Goal: Task Accomplishment & Management: Complete application form

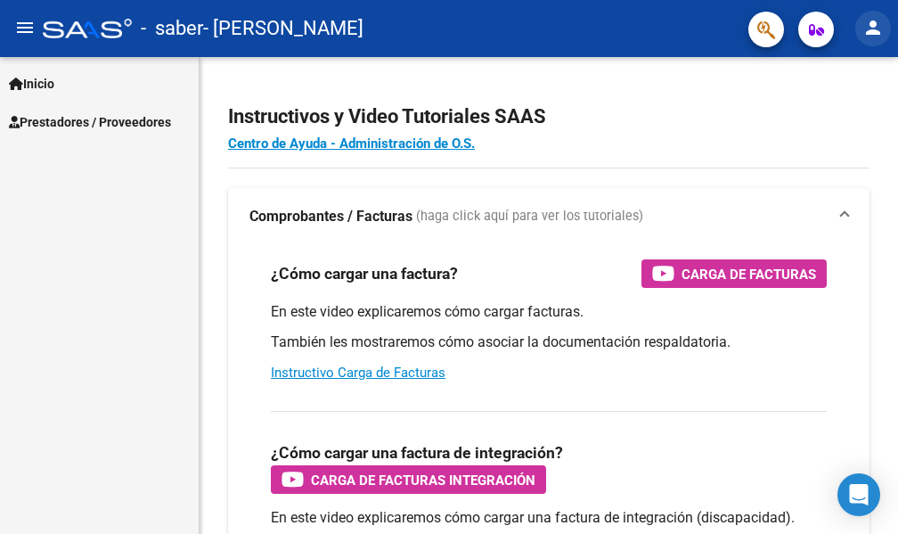
click at [870, 31] on mat-icon "person" at bounding box center [873, 27] width 21 height 21
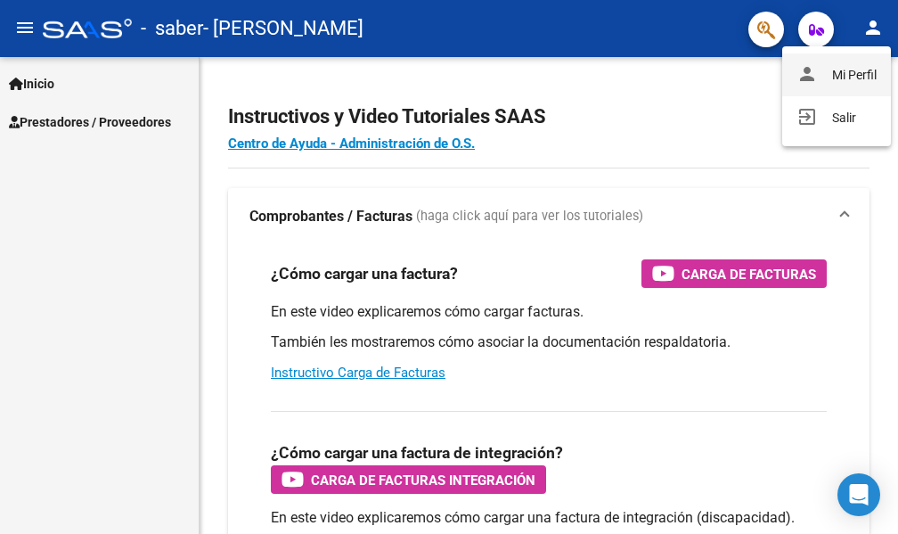
click at [852, 79] on button "person Mi Perfil" at bounding box center [837, 74] width 109 height 43
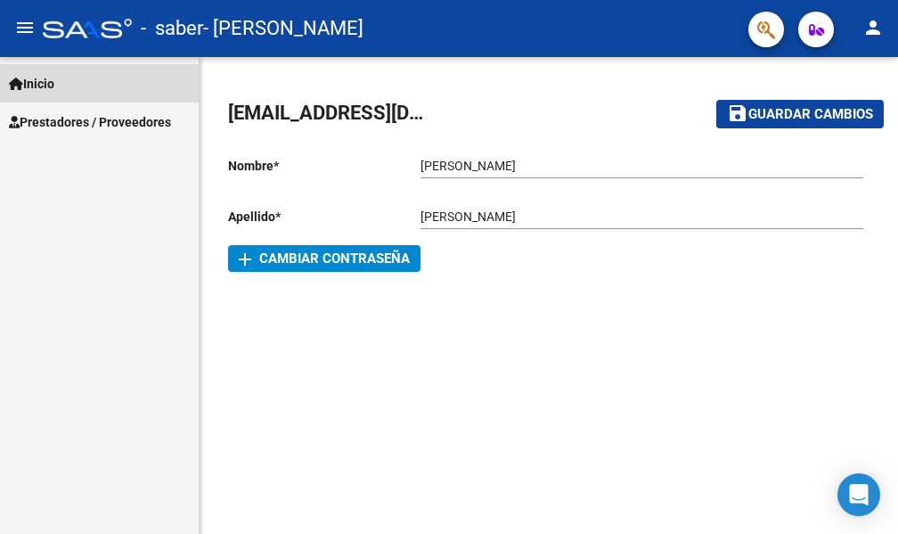
click at [54, 80] on span "Inicio" at bounding box center [31, 84] width 45 height 20
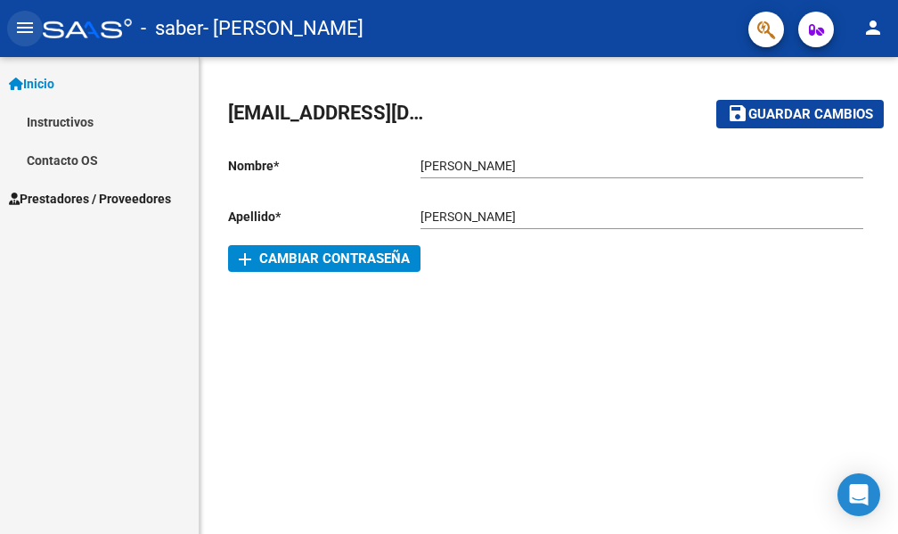
click at [30, 29] on mat-icon "menu" at bounding box center [24, 27] width 21 height 21
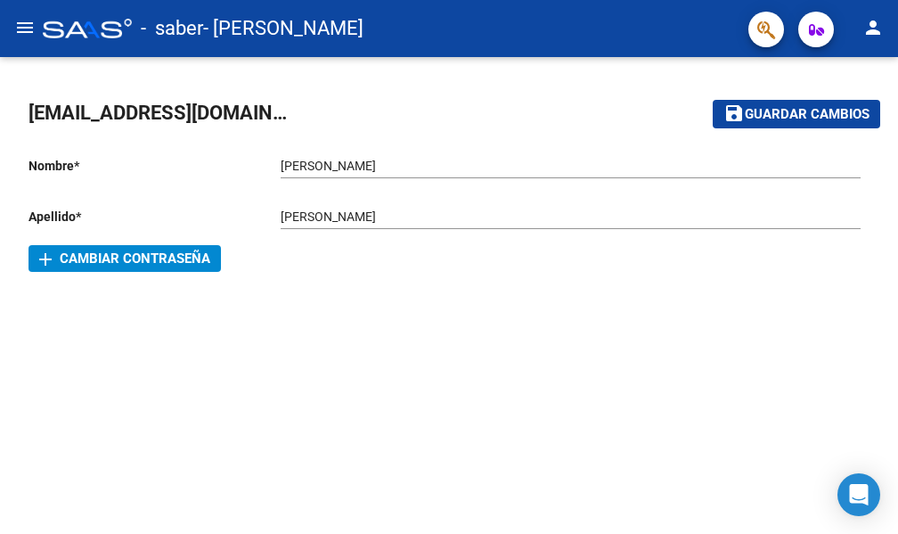
click at [30, 29] on mat-icon "menu" at bounding box center [24, 27] width 21 height 21
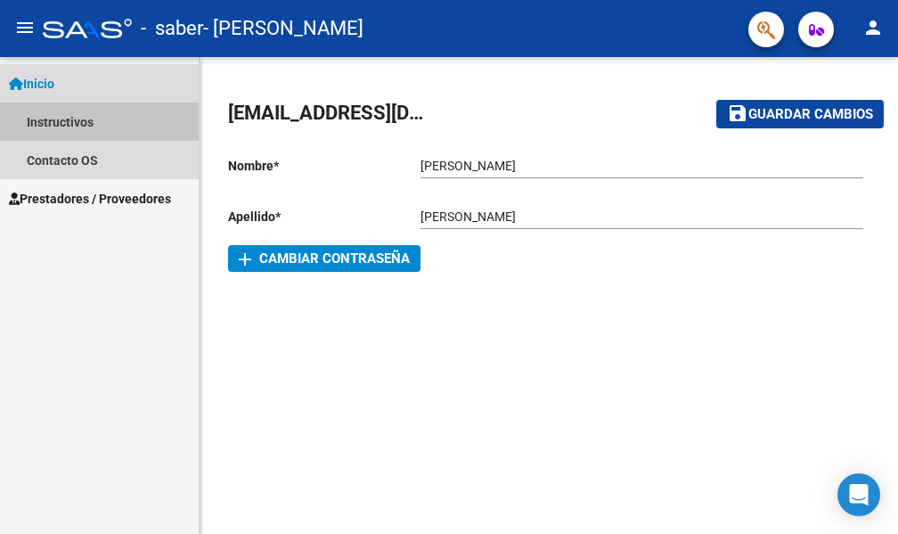
click at [83, 130] on link "Instructivos" at bounding box center [99, 122] width 199 height 38
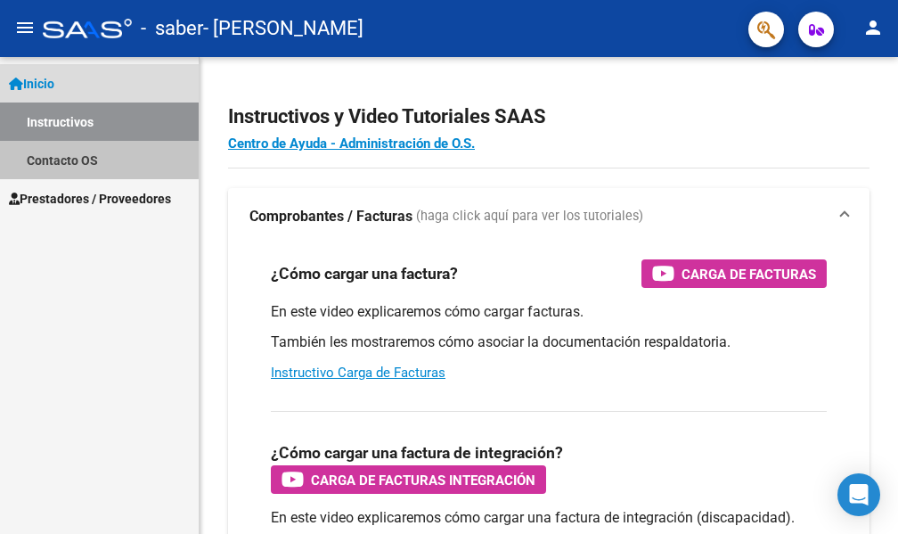
click at [81, 153] on link "Contacto OS" at bounding box center [99, 160] width 199 height 38
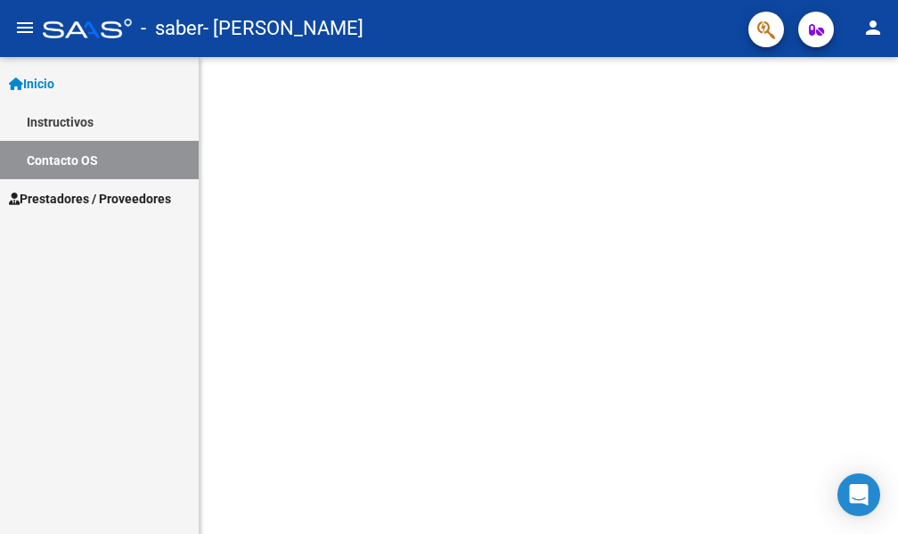
click at [74, 198] on span "Prestadores / Proveedores" at bounding box center [90, 199] width 162 height 20
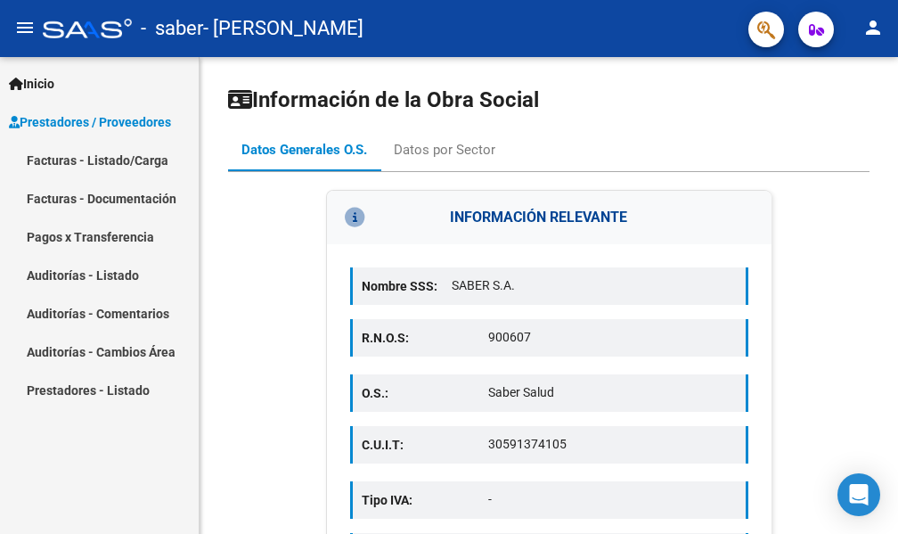
click at [112, 168] on link "Facturas - Listado/Carga" at bounding box center [99, 160] width 199 height 38
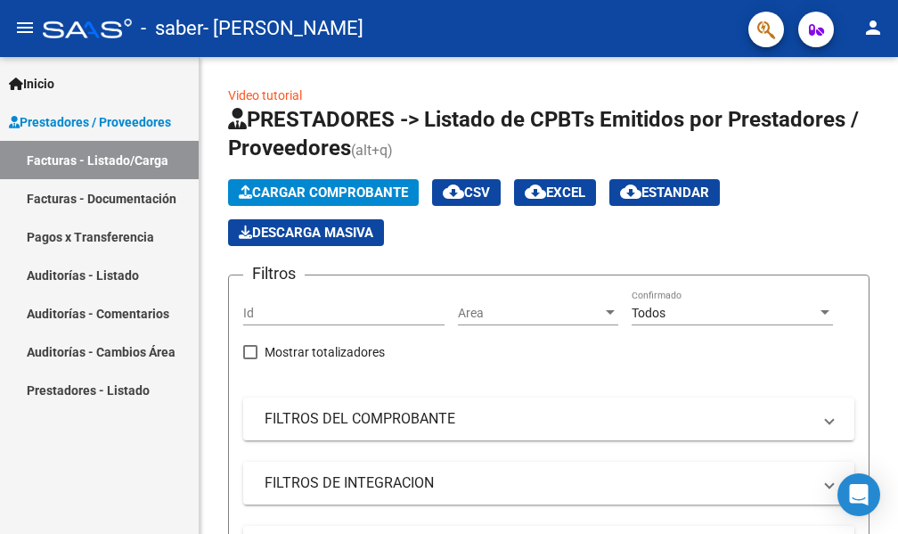
click at [57, 389] on link "Prestadores - Listado" at bounding box center [99, 390] width 199 height 38
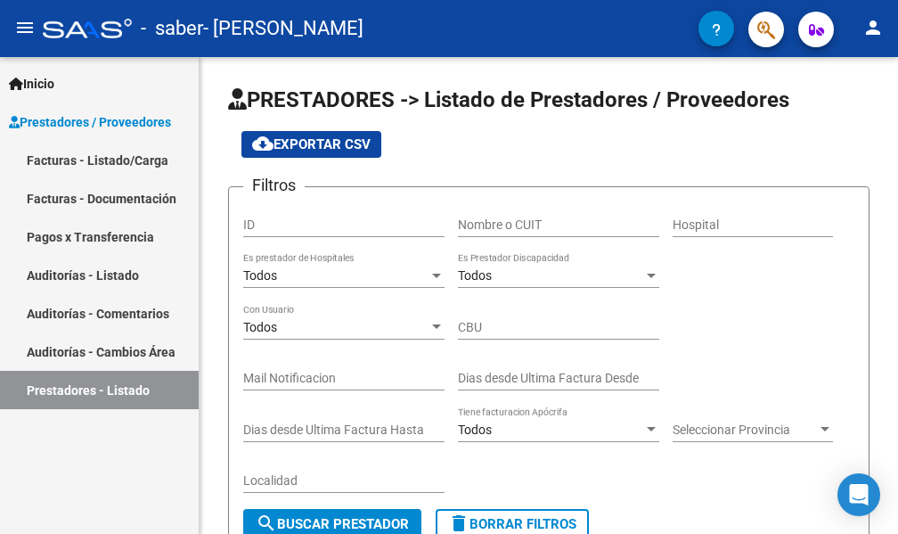
click at [36, 86] on span "Inicio" at bounding box center [31, 84] width 45 height 20
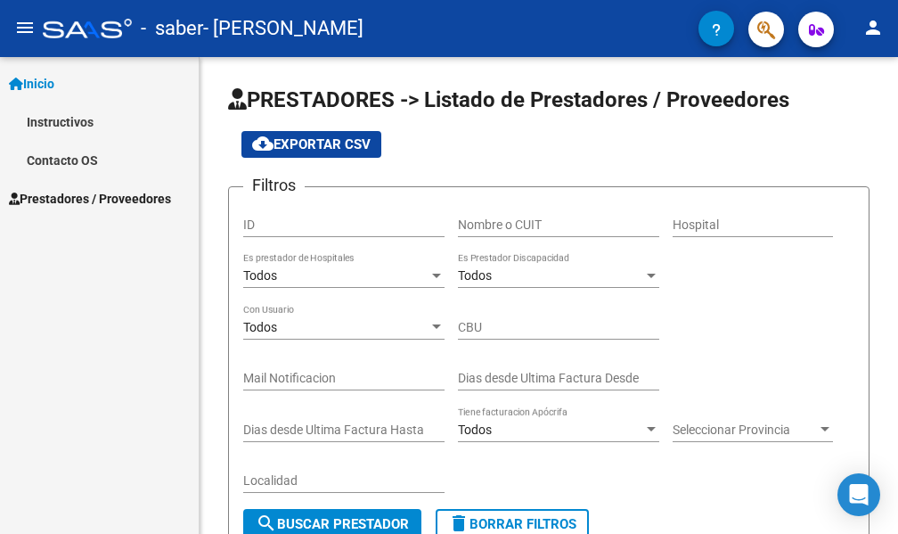
click at [36, 86] on span "Inicio" at bounding box center [31, 84] width 45 height 20
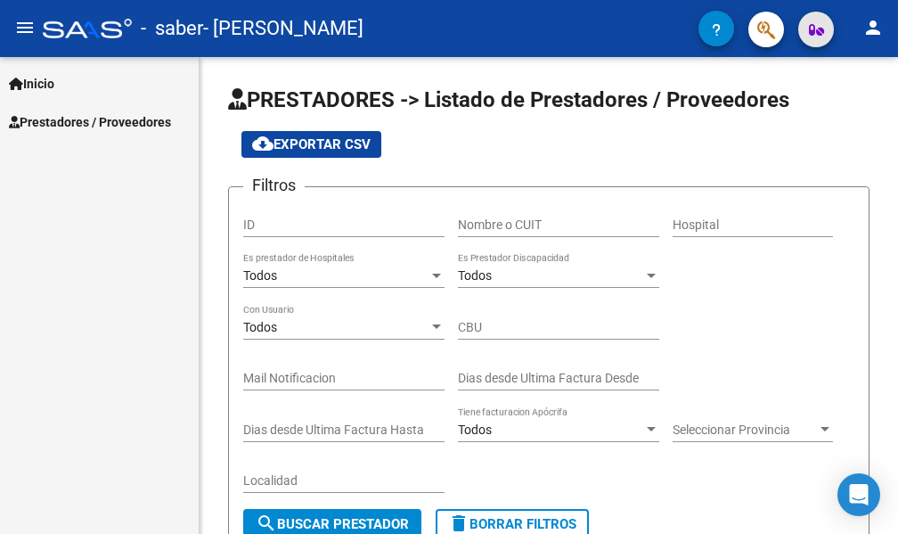
click at [825, 38] on button "button" at bounding box center [817, 30] width 36 height 36
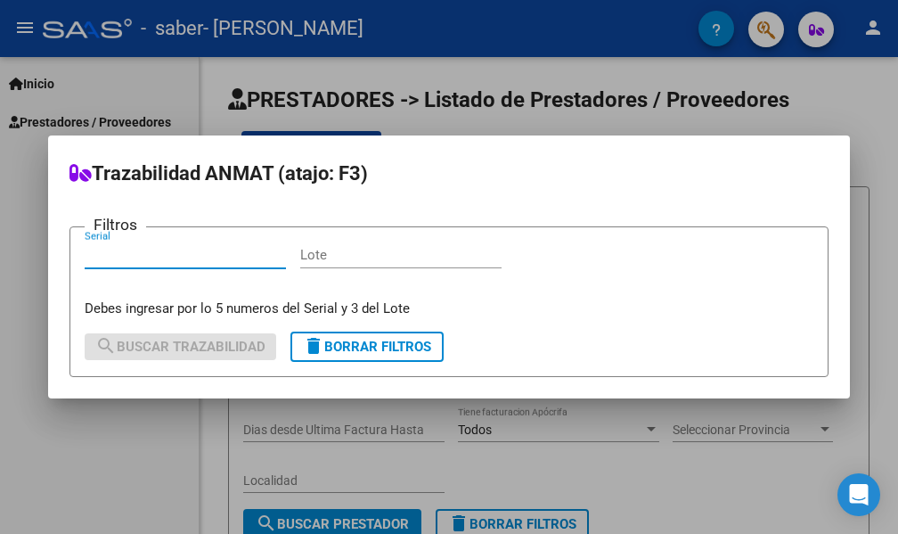
click at [29, 29] on div at bounding box center [449, 267] width 898 height 534
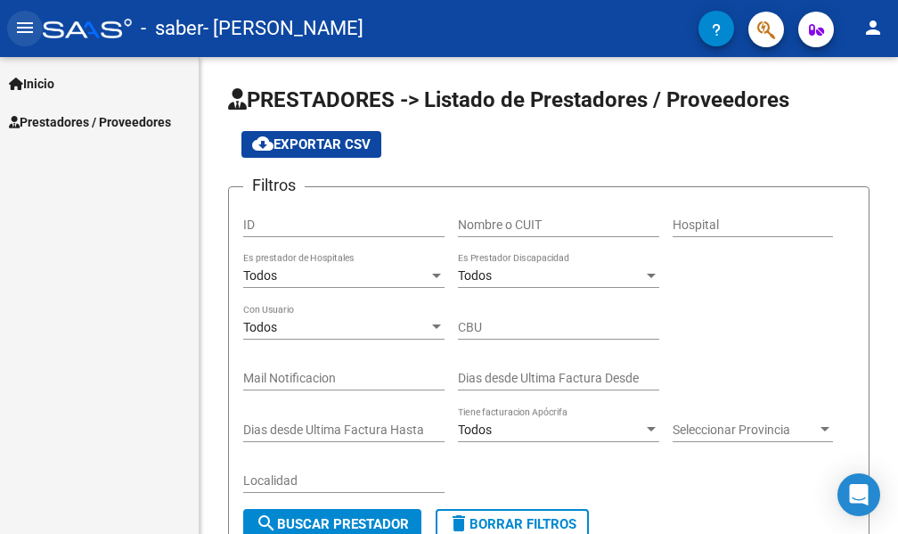
click at [29, 29] on mat-icon "menu" at bounding box center [24, 27] width 21 height 21
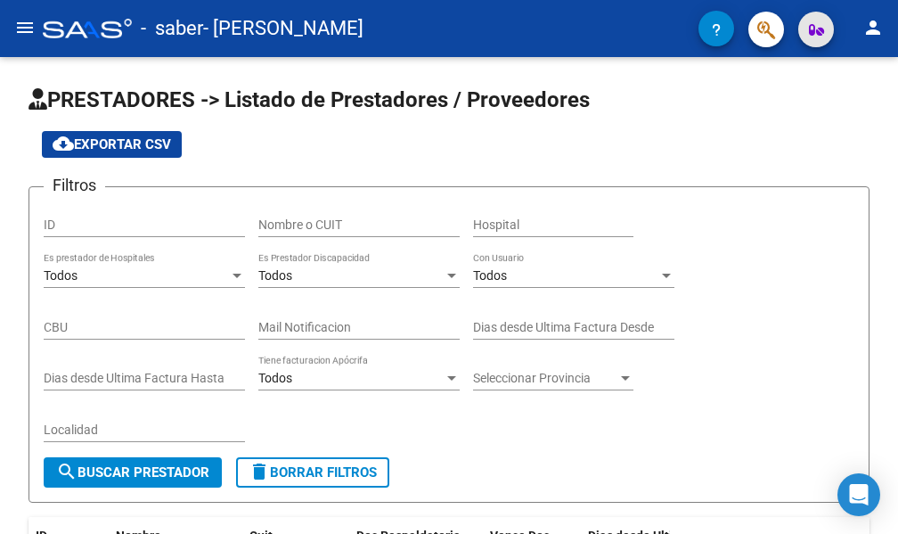
click at [808, 34] on button "button" at bounding box center [817, 30] width 36 height 36
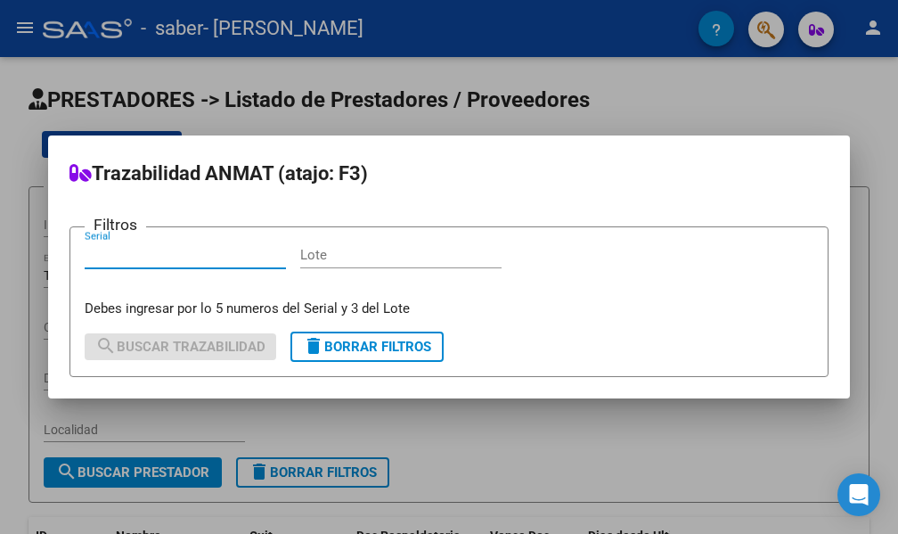
click at [808, 34] on div at bounding box center [449, 267] width 898 height 534
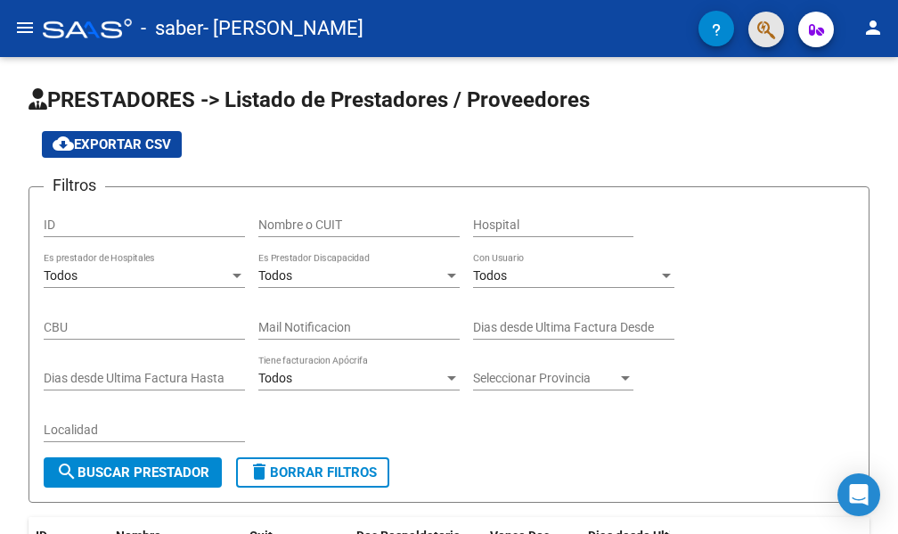
click at [767, 43] on span "button" at bounding box center [767, 30] width 18 height 37
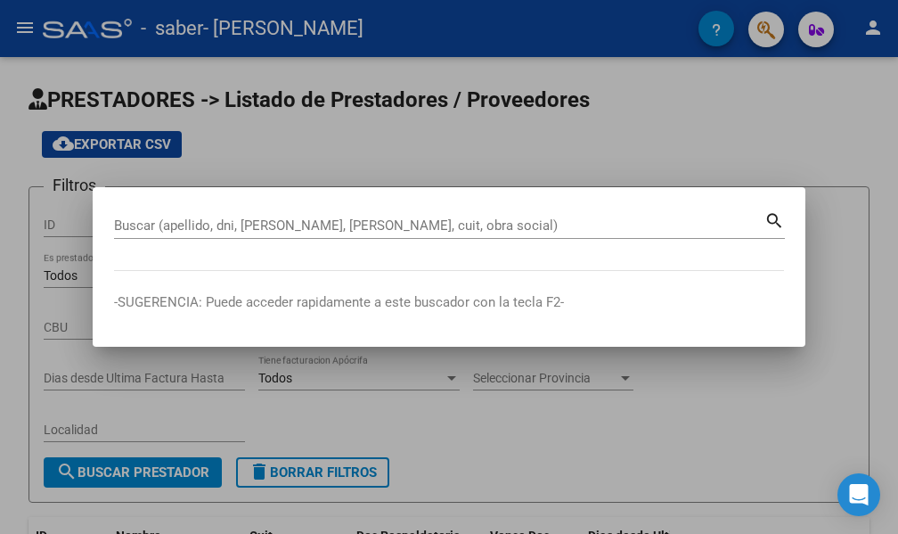
click at [767, 43] on div at bounding box center [449, 267] width 898 height 534
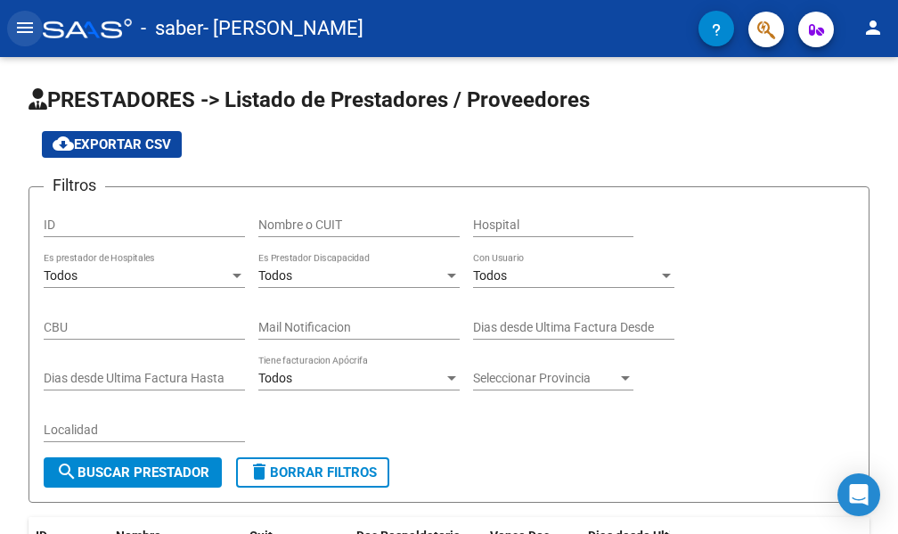
click at [21, 34] on mat-icon "menu" at bounding box center [24, 27] width 21 height 21
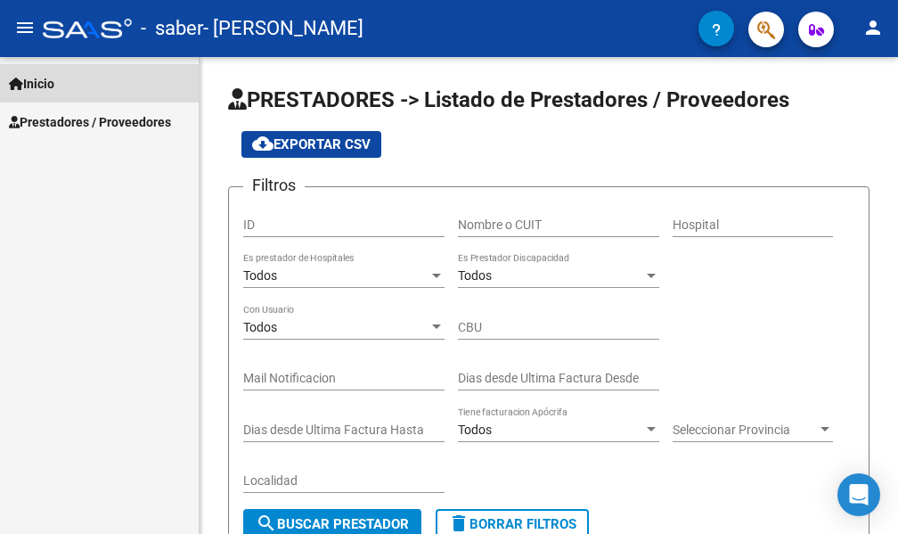
click at [54, 86] on span "Inicio" at bounding box center [31, 84] width 45 height 20
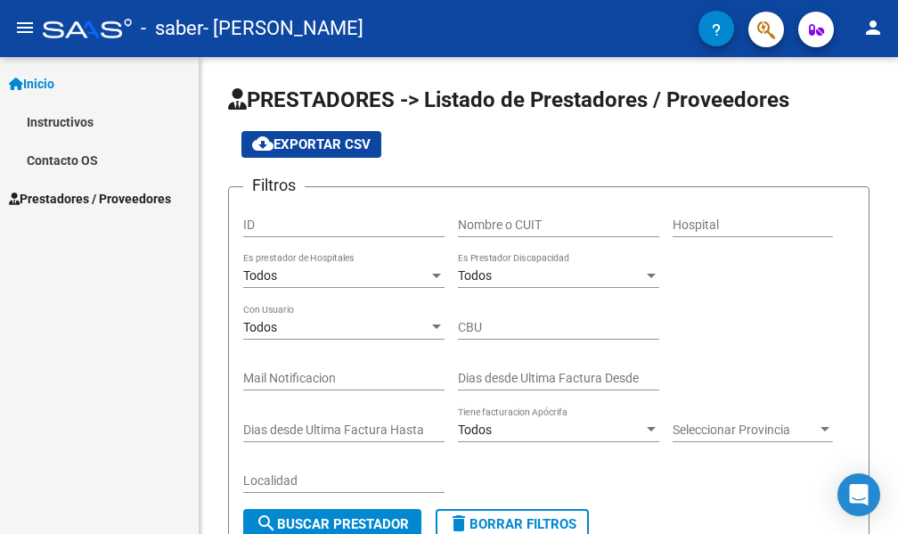
click at [65, 120] on link "Instructivos" at bounding box center [99, 122] width 199 height 38
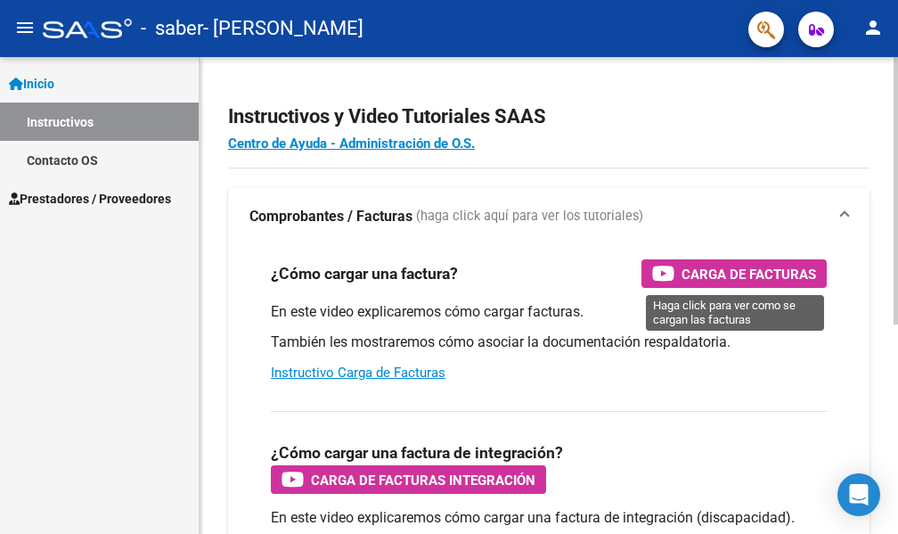
click at [774, 267] on span "Carga de Facturas" at bounding box center [749, 274] width 135 height 22
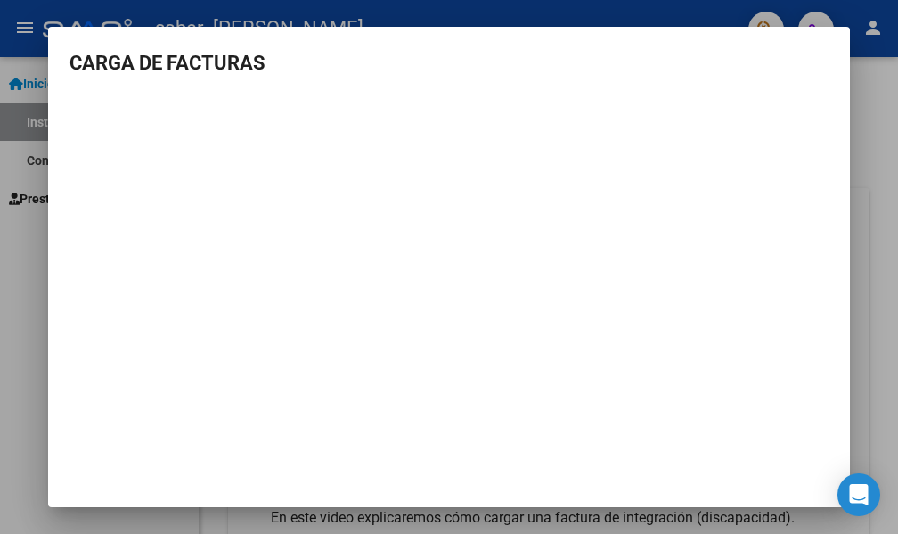
drag, startPoint x: 843, startPoint y: 133, endPoint x: 880, endPoint y: 114, distance: 41.1
click at [880, 114] on div "CARGA DE FACTURAS" at bounding box center [449, 267] width 898 height 534
click at [880, 114] on div at bounding box center [449, 267] width 898 height 534
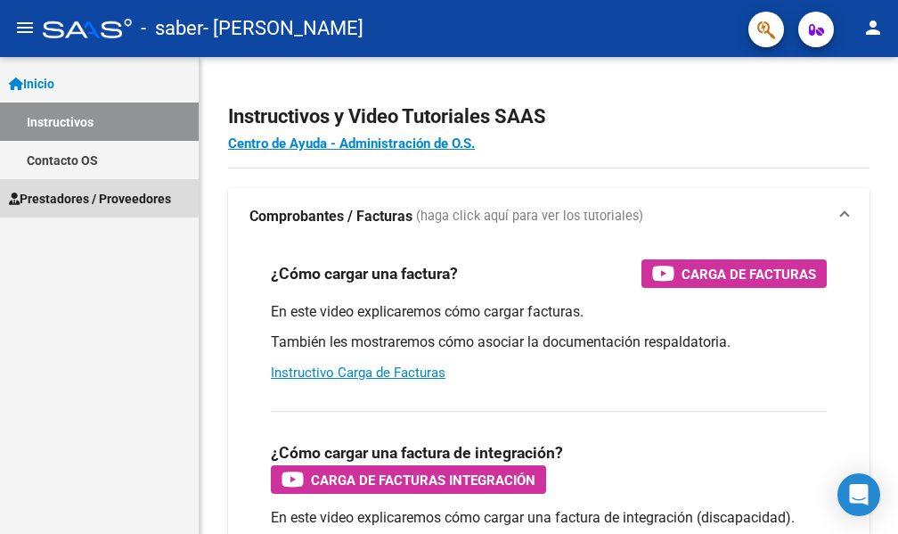
click at [71, 194] on span "Prestadores / Proveedores" at bounding box center [90, 199] width 162 height 20
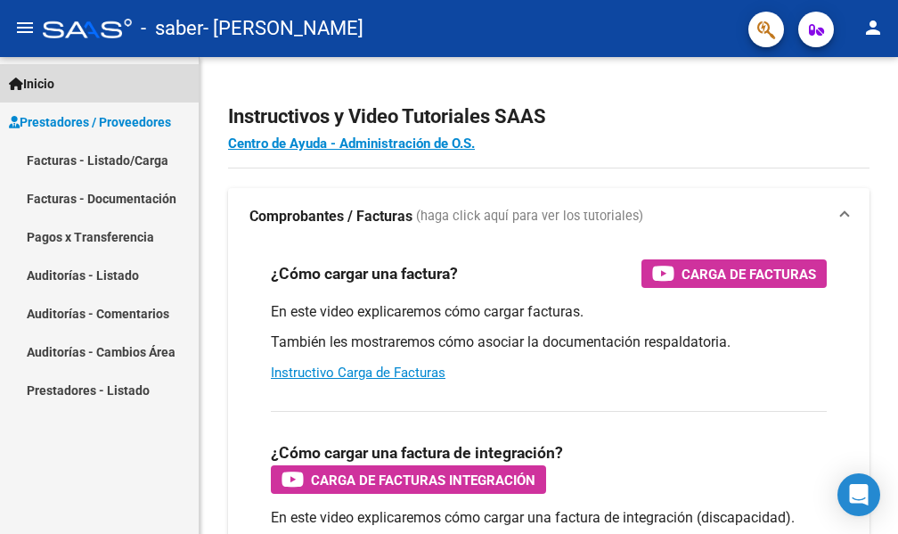
click at [35, 80] on span "Inicio" at bounding box center [31, 84] width 45 height 20
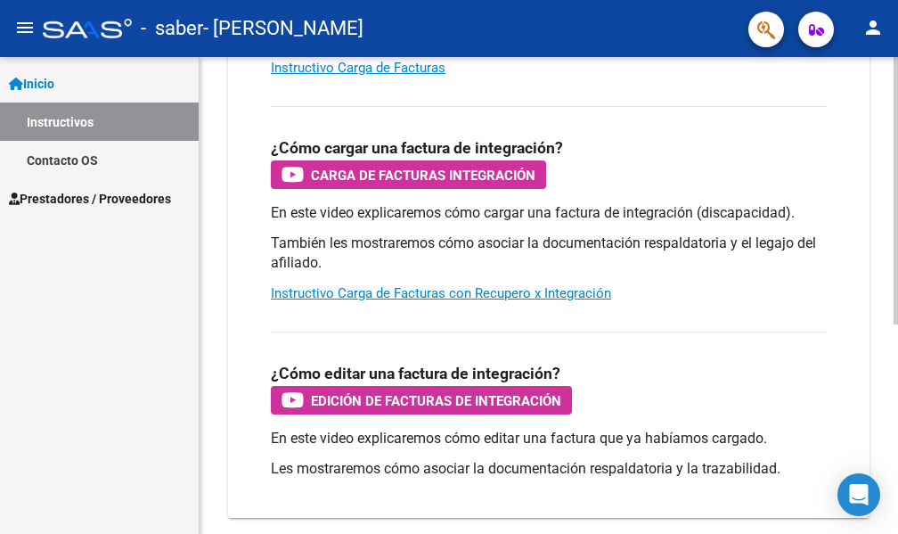
scroll to position [307, 0]
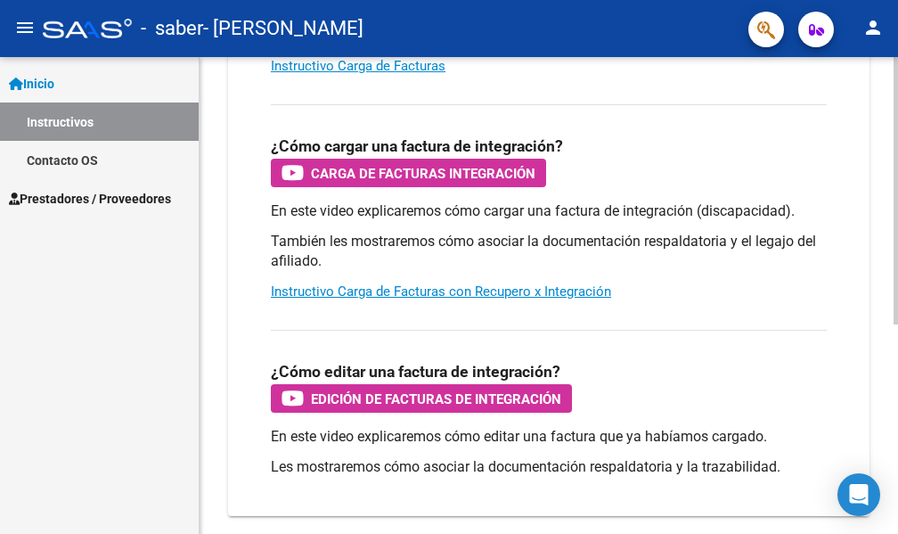
click at [898, 371] on html "menu - saber - [PERSON_NAME] person Inicio Instructivos Contacto OS Prestadores…" at bounding box center [449, 267] width 898 height 534
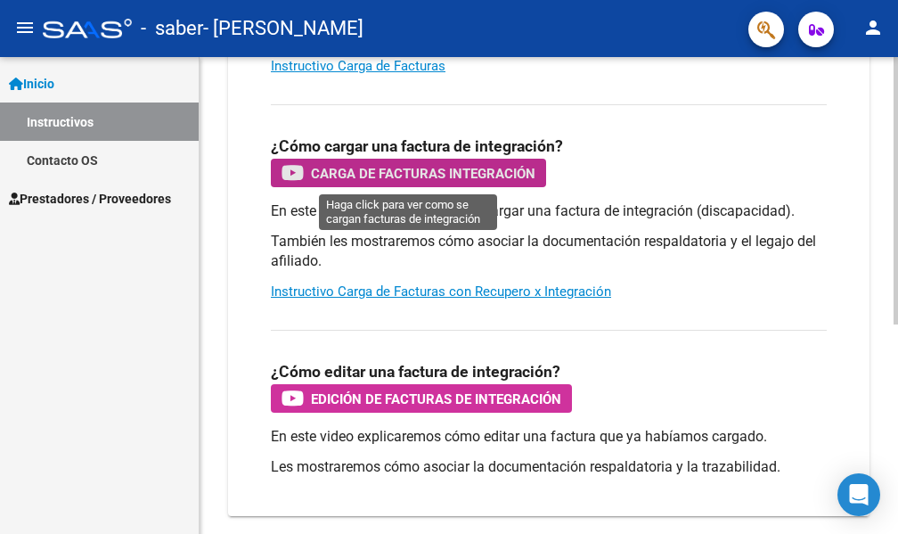
click at [428, 172] on span "Carga de Facturas Integración" at bounding box center [423, 173] width 225 height 22
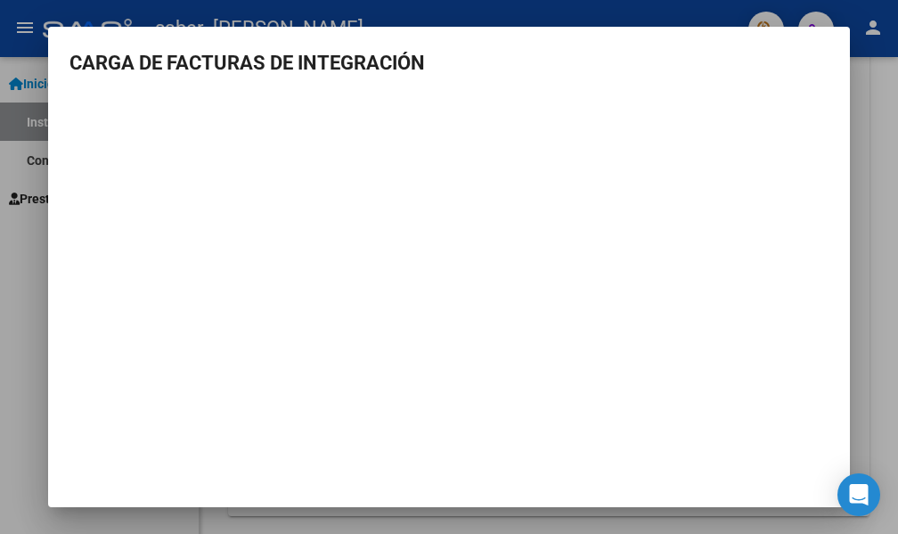
click at [891, 111] on div at bounding box center [449, 267] width 898 height 534
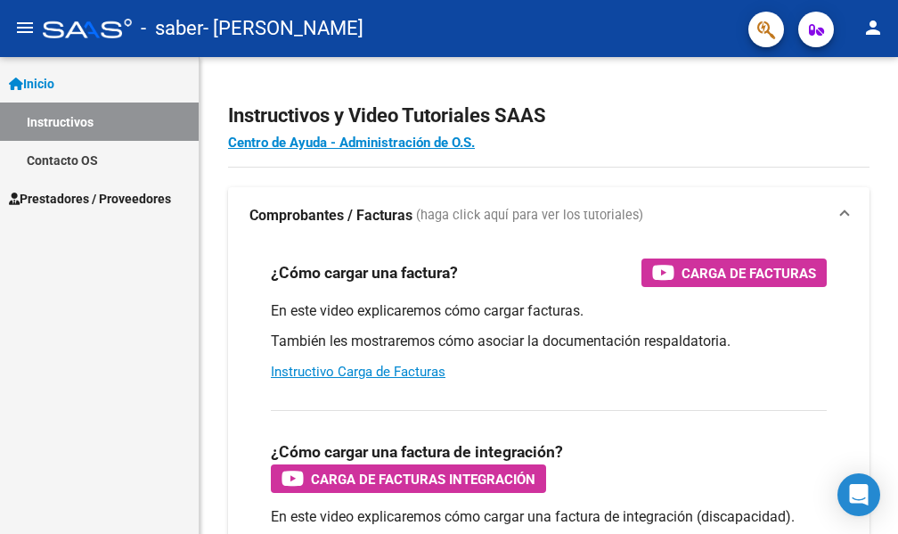
scroll to position [0, 0]
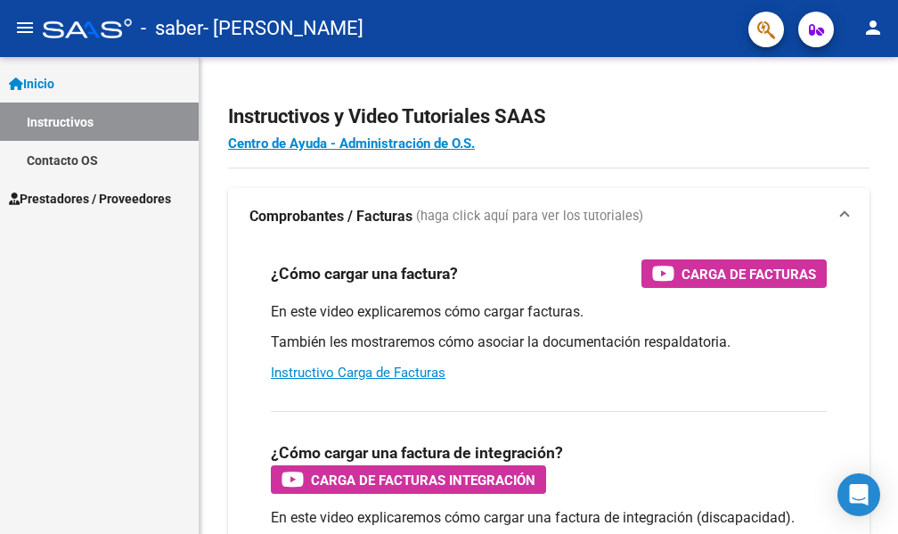
drag, startPoint x: 891, startPoint y: 111, endPoint x: 894, endPoint y: 51, distance: 59.8
click at [894, 51] on div "menu - saber - [PERSON_NAME] person Inicio Instructivos Contacto OS Prestadores…" at bounding box center [449, 267] width 898 height 534
click at [89, 209] on link "Prestadores / Proveedores" at bounding box center [99, 198] width 199 height 38
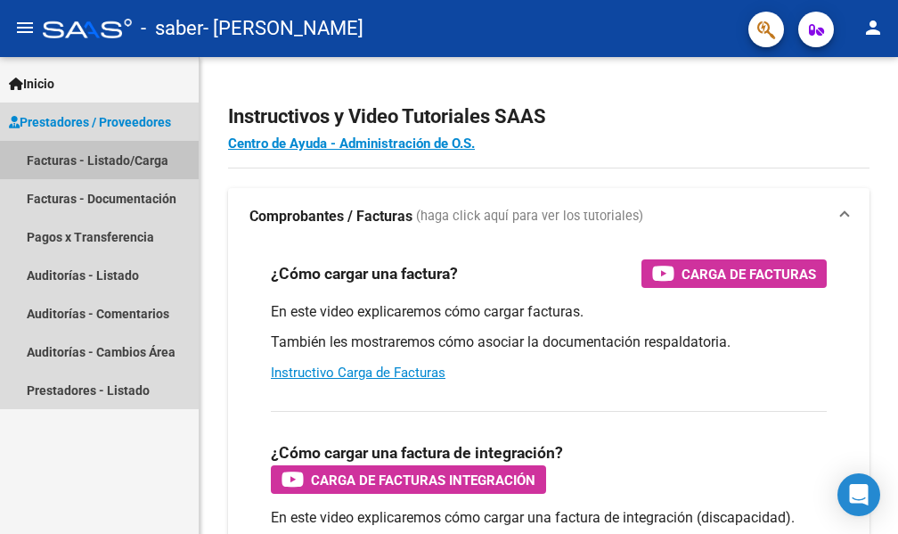
click at [138, 172] on link "Facturas - Listado/Carga" at bounding box center [99, 160] width 199 height 38
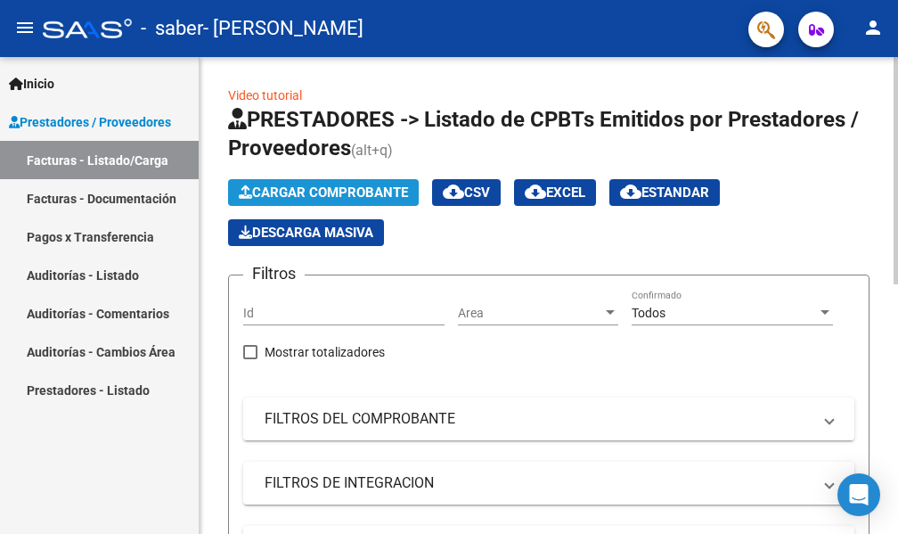
click at [354, 195] on span "Cargar Comprobante" at bounding box center [323, 193] width 169 height 16
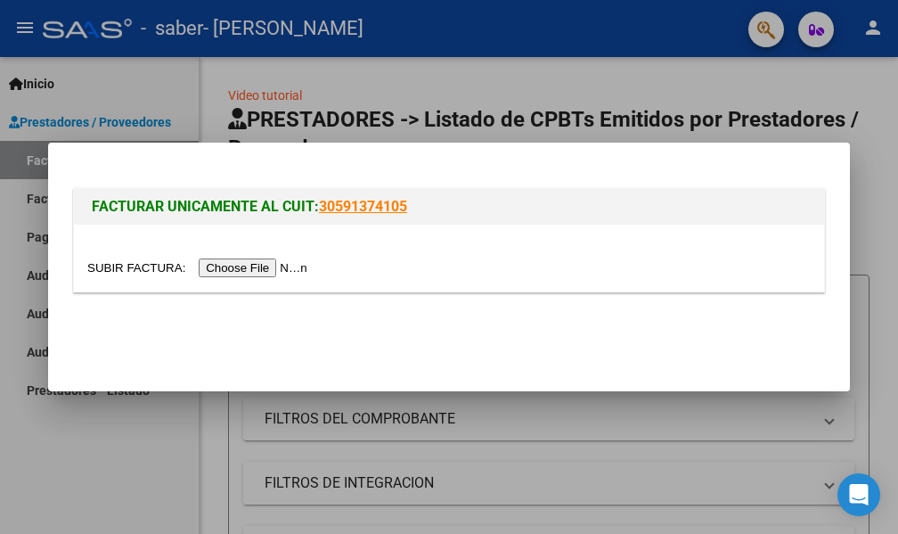
click at [307, 262] on input "file" at bounding box center [200, 267] width 226 height 19
